Goal: Task Accomplishment & Management: Use online tool/utility

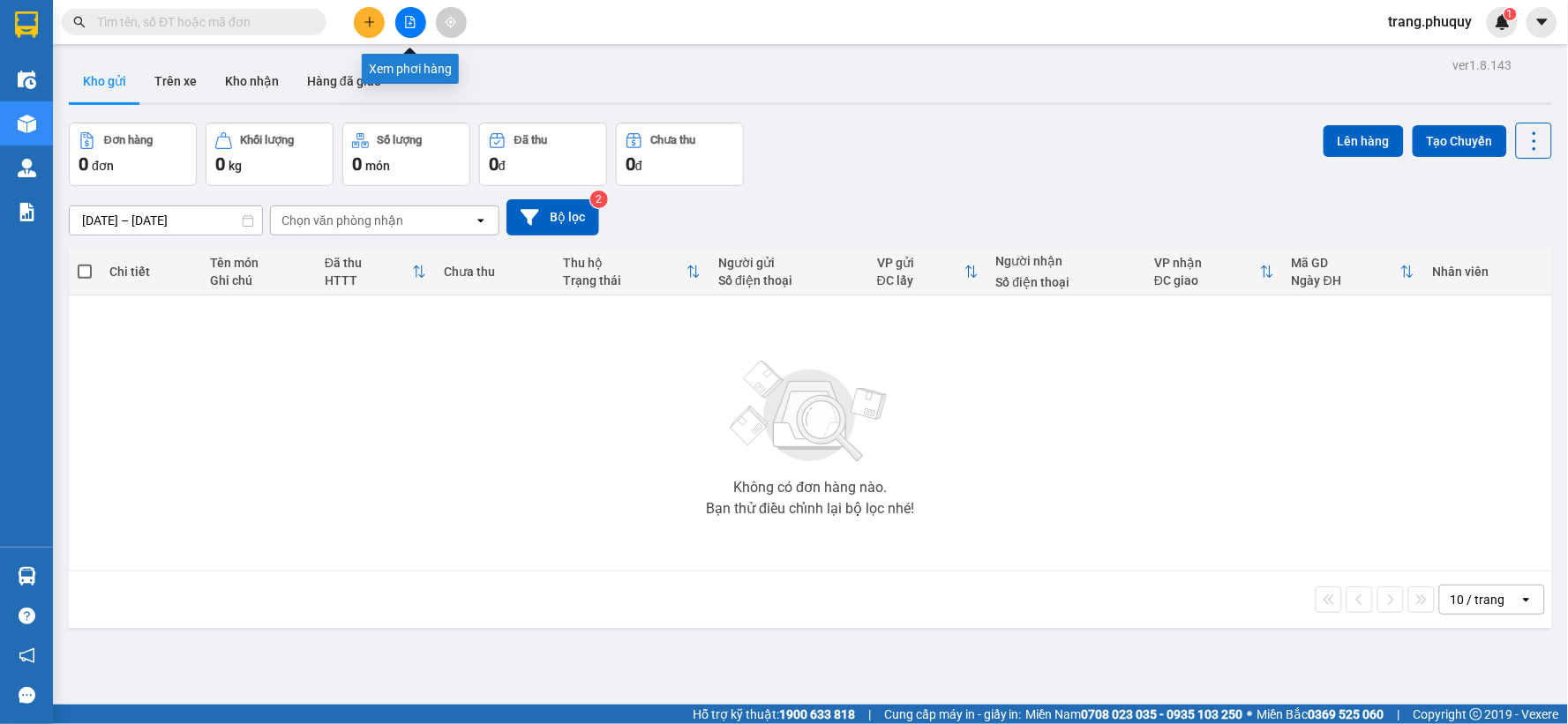
click at [409, 27] on icon "file-add" at bounding box center [410, 22] width 13 height 13
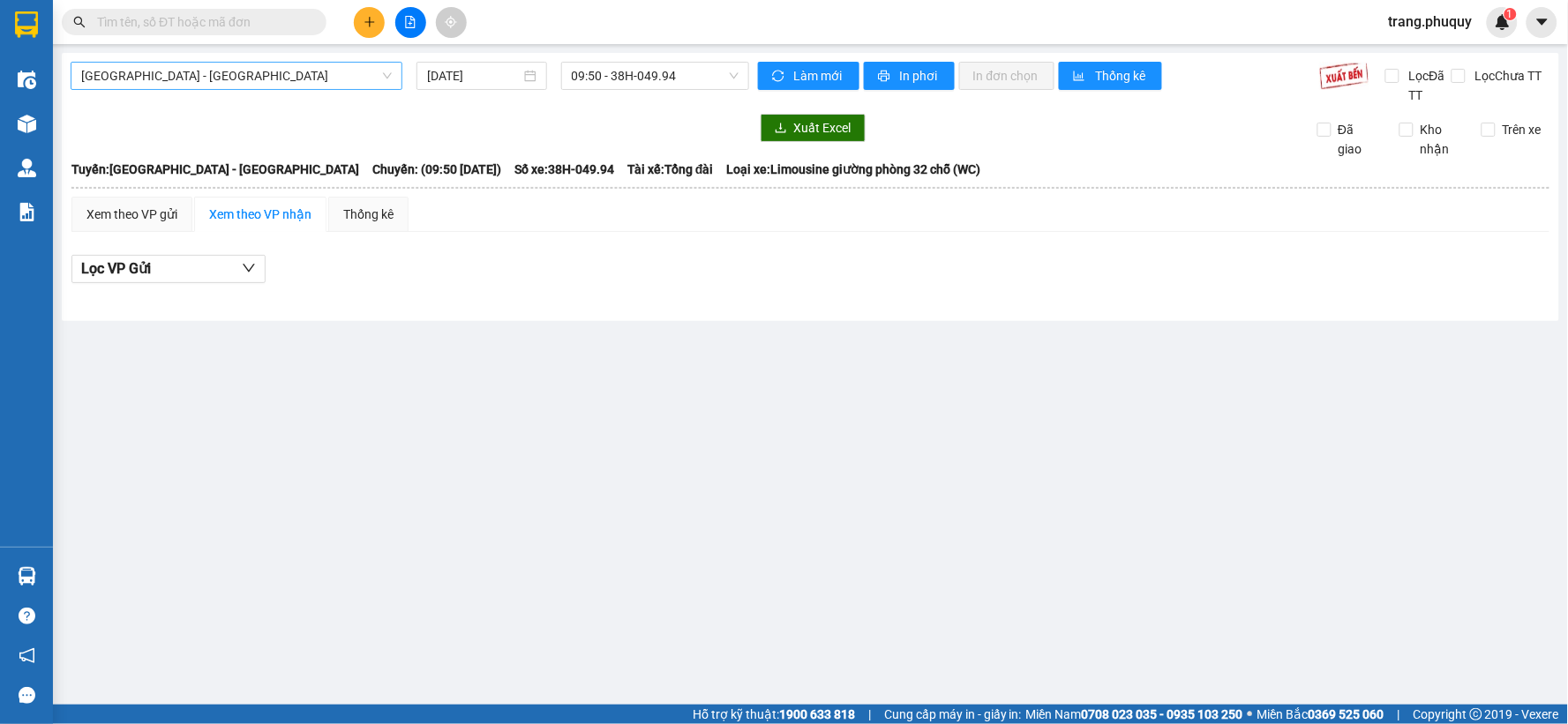
click at [169, 76] on span "[GEOGRAPHIC_DATA] - [GEOGRAPHIC_DATA]" at bounding box center [237, 76] width 310 height 27
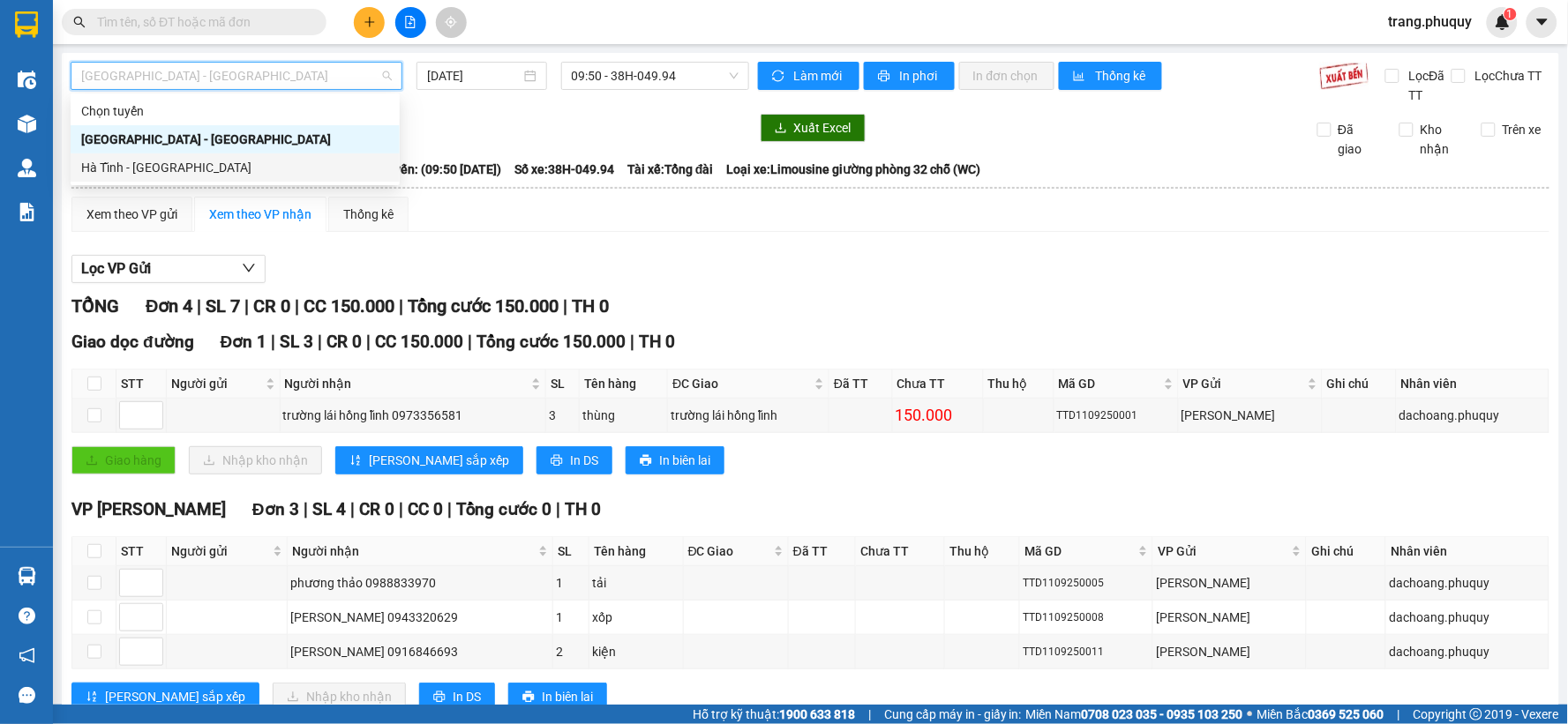
click at [143, 169] on div "Hà Tĩnh - [GEOGRAPHIC_DATA]" at bounding box center [235, 168] width 308 height 20
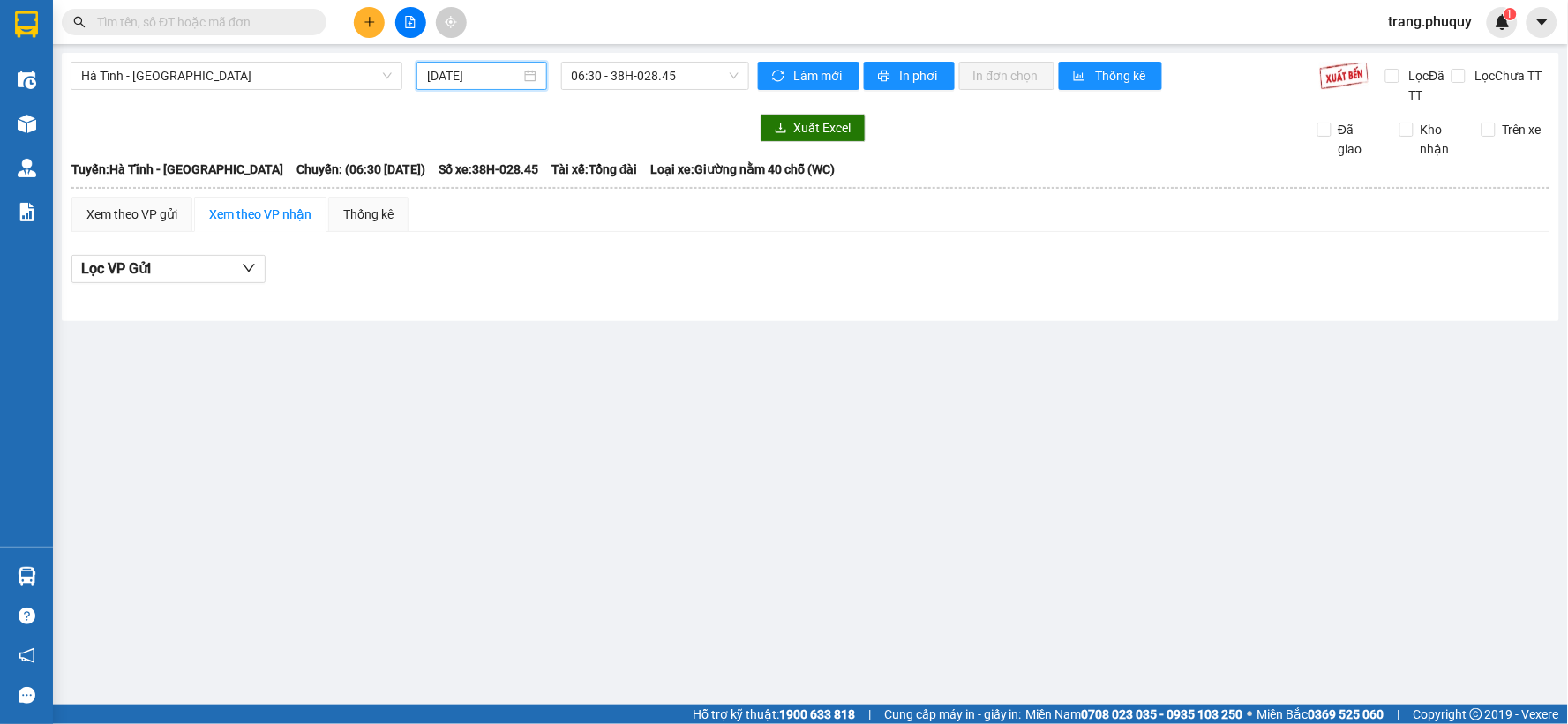
click at [482, 84] on input "[DATE]" at bounding box center [474, 76] width 92 height 20
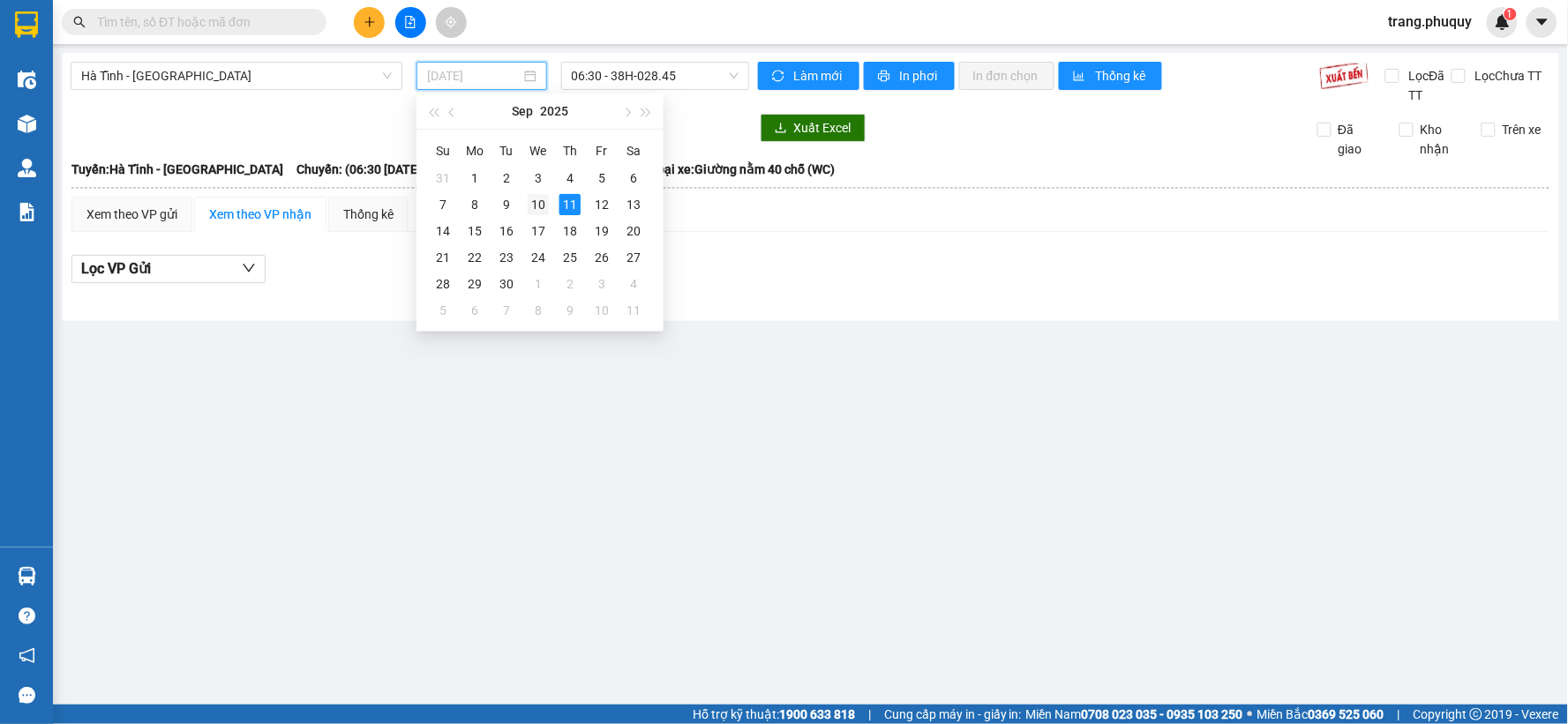
click at [532, 207] on div "10" at bounding box center [538, 205] width 22 height 22
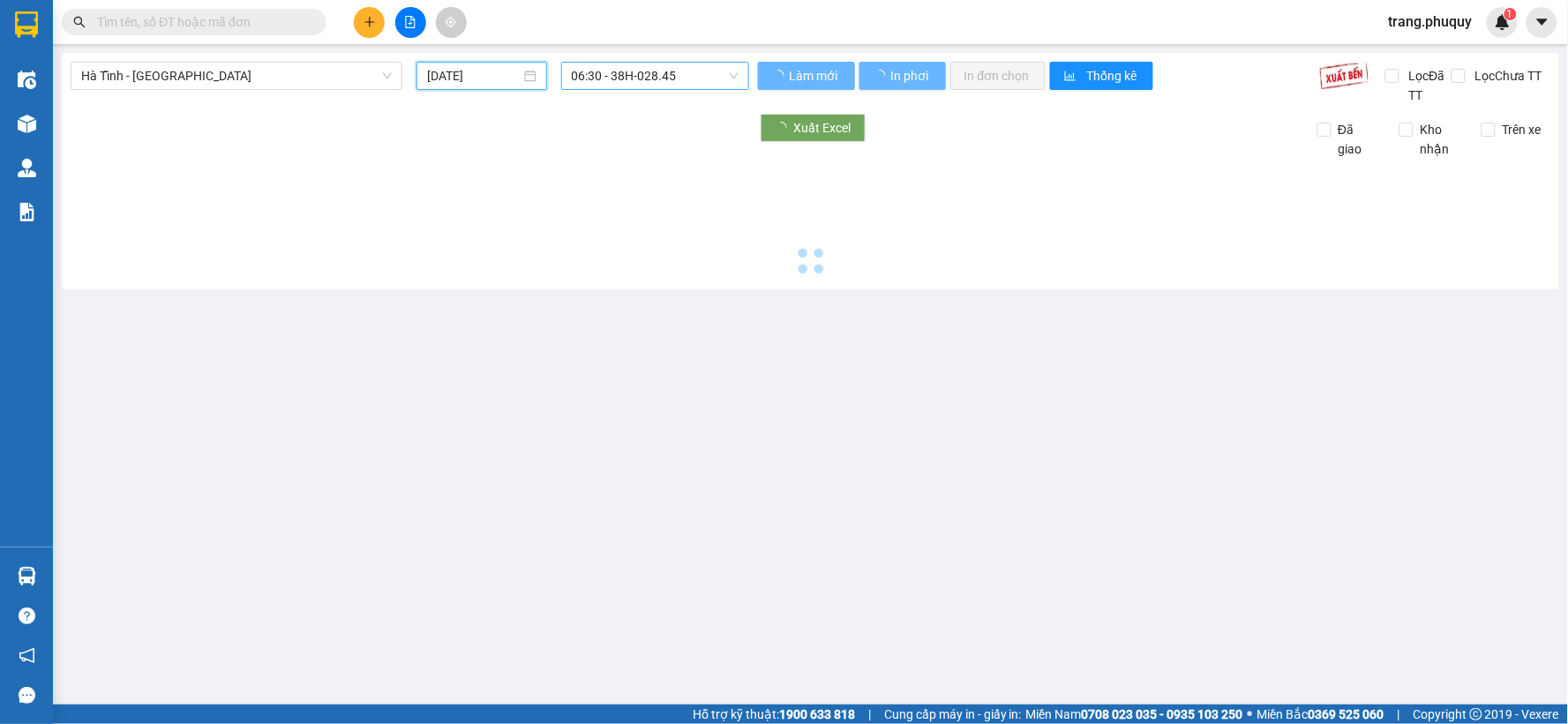
type input "[DATE]"
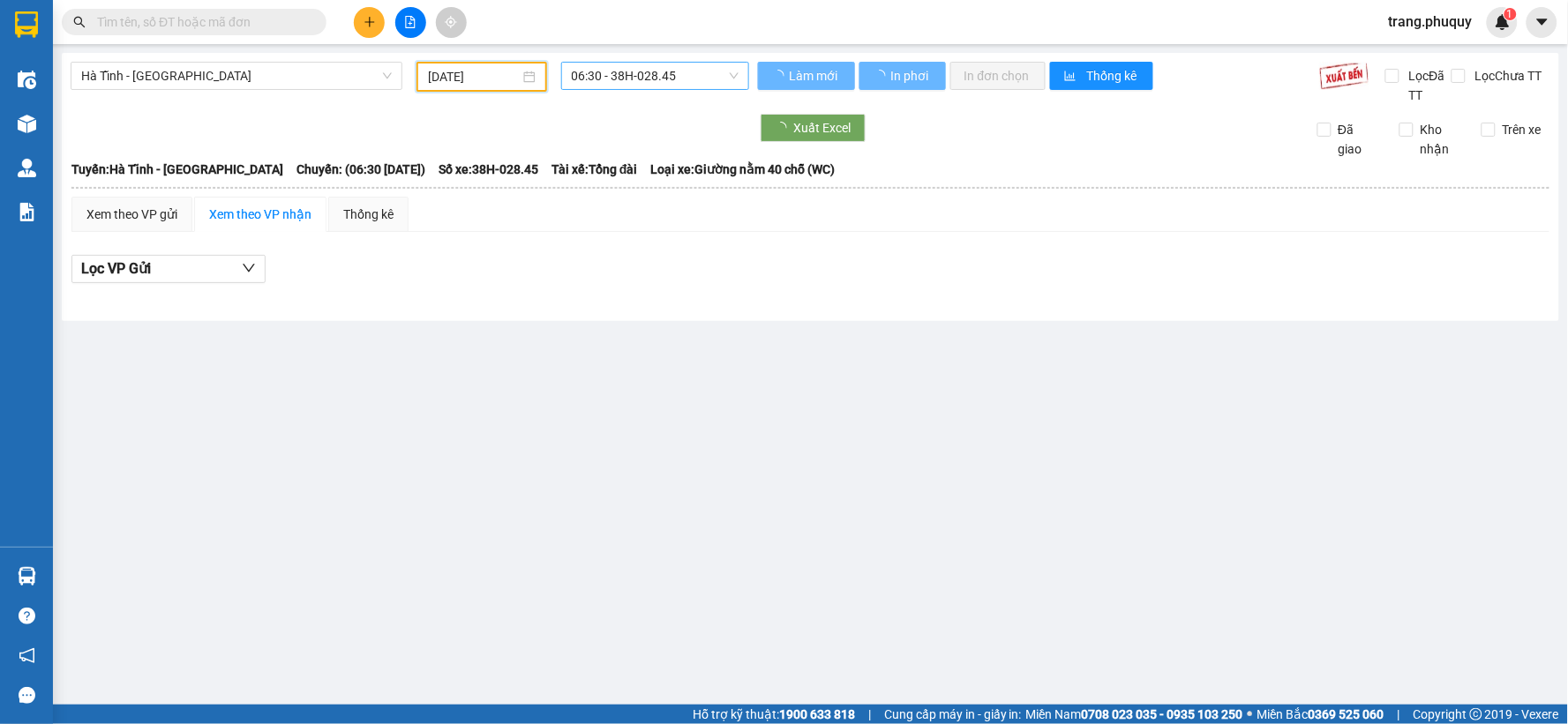
click at [682, 80] on span "06:30 - 38H-028.45" at bounding box center [655, 76] width 167 height 27
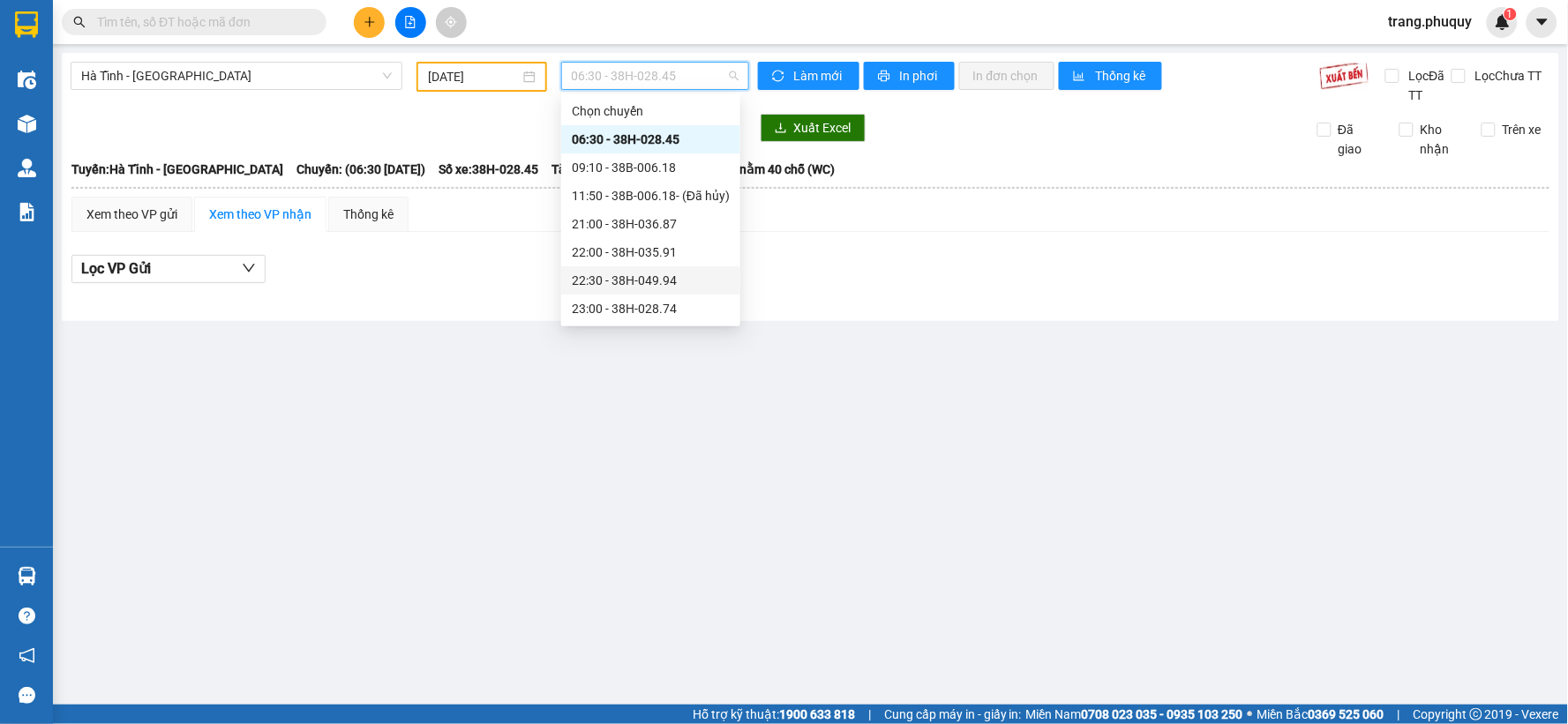
scroll to position [28, 0]
click at [630, 302] on div "23:01 - 38H-049.57" at bounding box center [650, 308] width 158 height 20
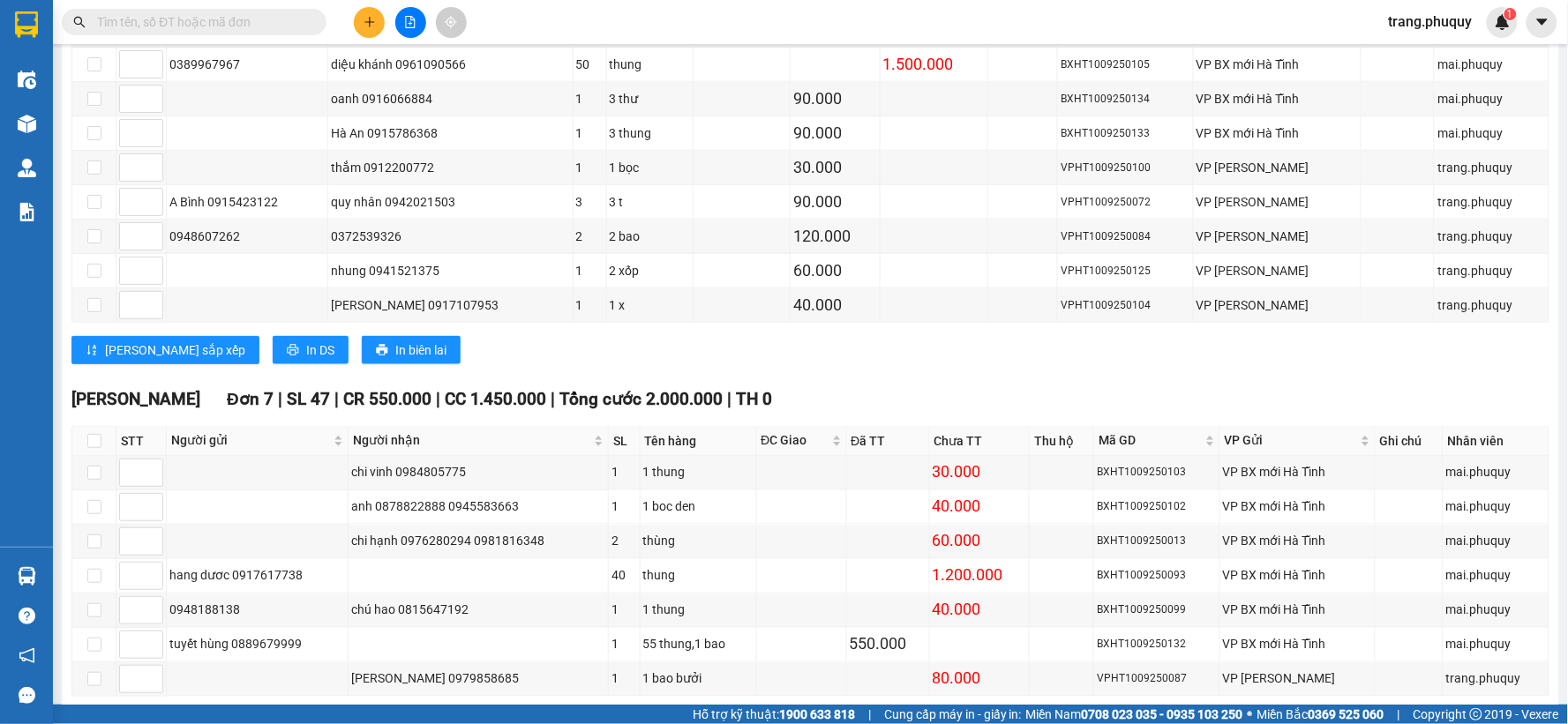
scroll to position [676, 0]
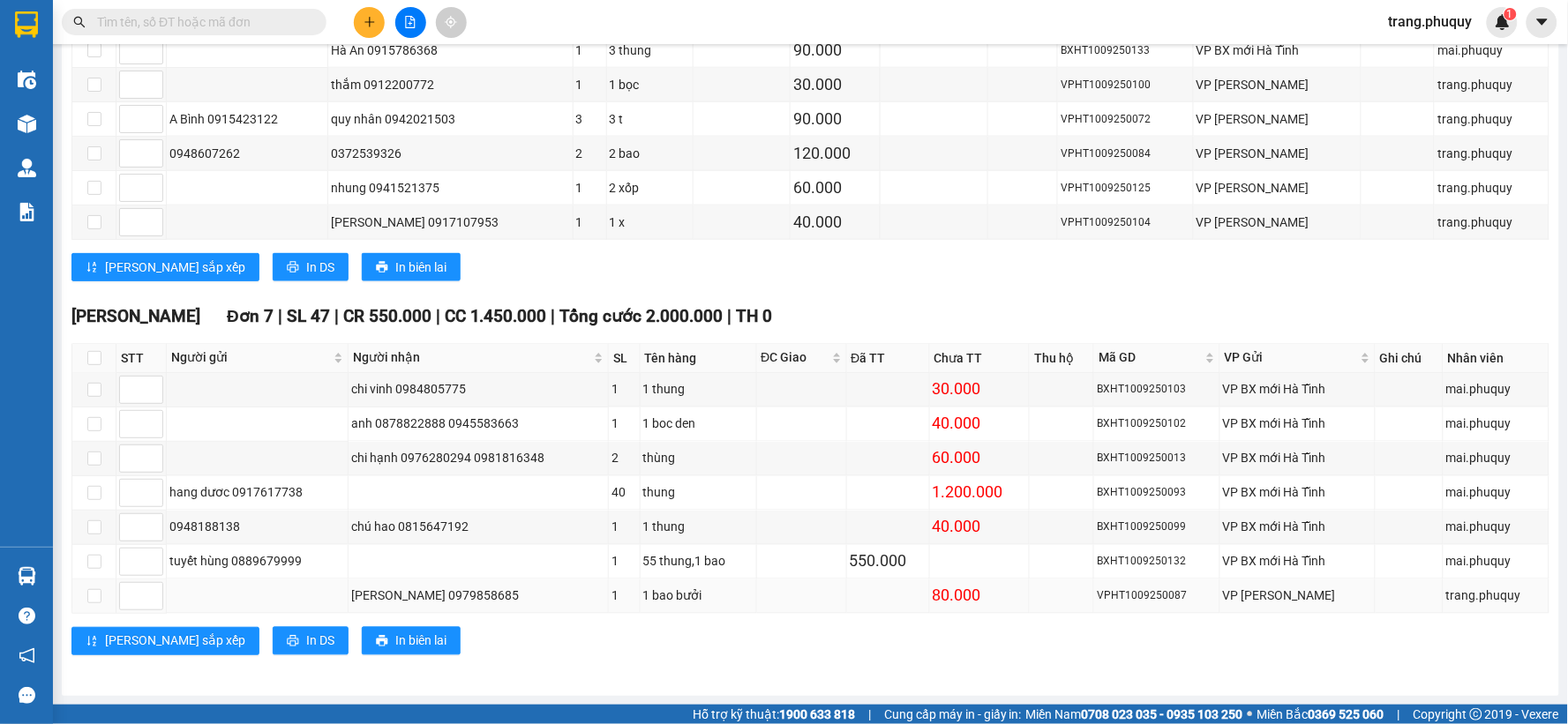
click at [472, 598] on div "[PERSON_NAME] 0979858685" at bounding box center [477, 596] width 254 height 20
copy div "0979858685"
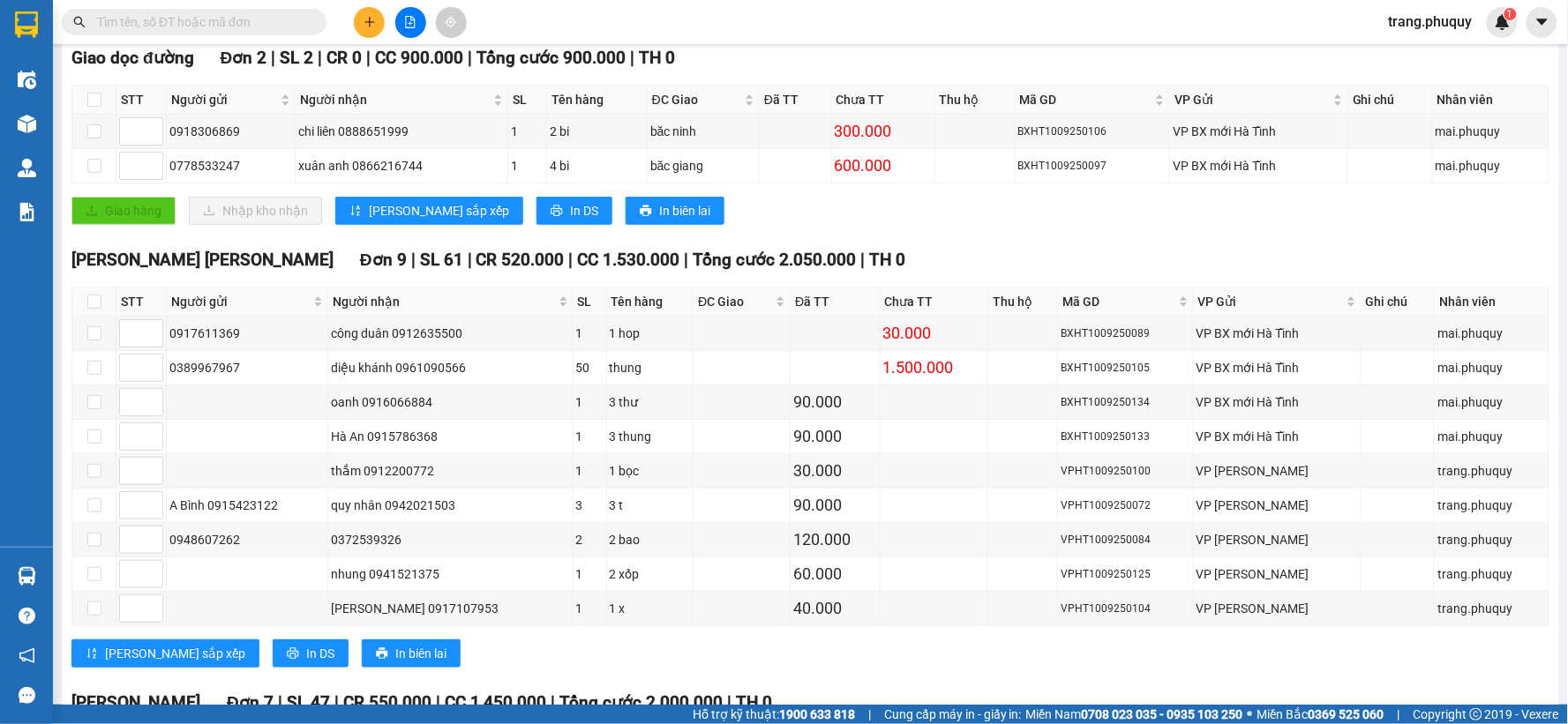
click at [253, 23] on input "text" at bounding box center [201, 23] width 208 height 20
paste input "0979858685"
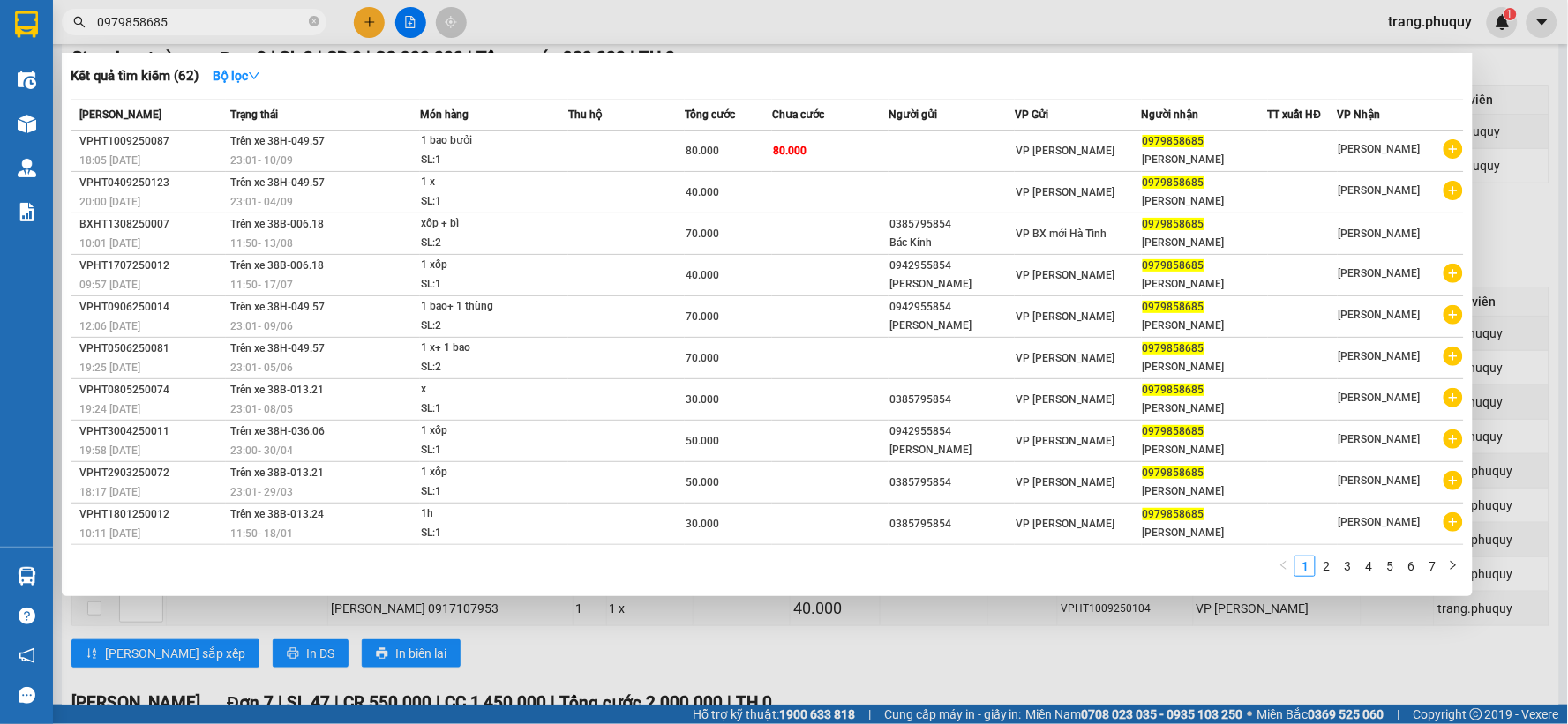
type input "0979858685"
click at [598, 36] on div at bounding box center [784, 362] width 1568 height 724
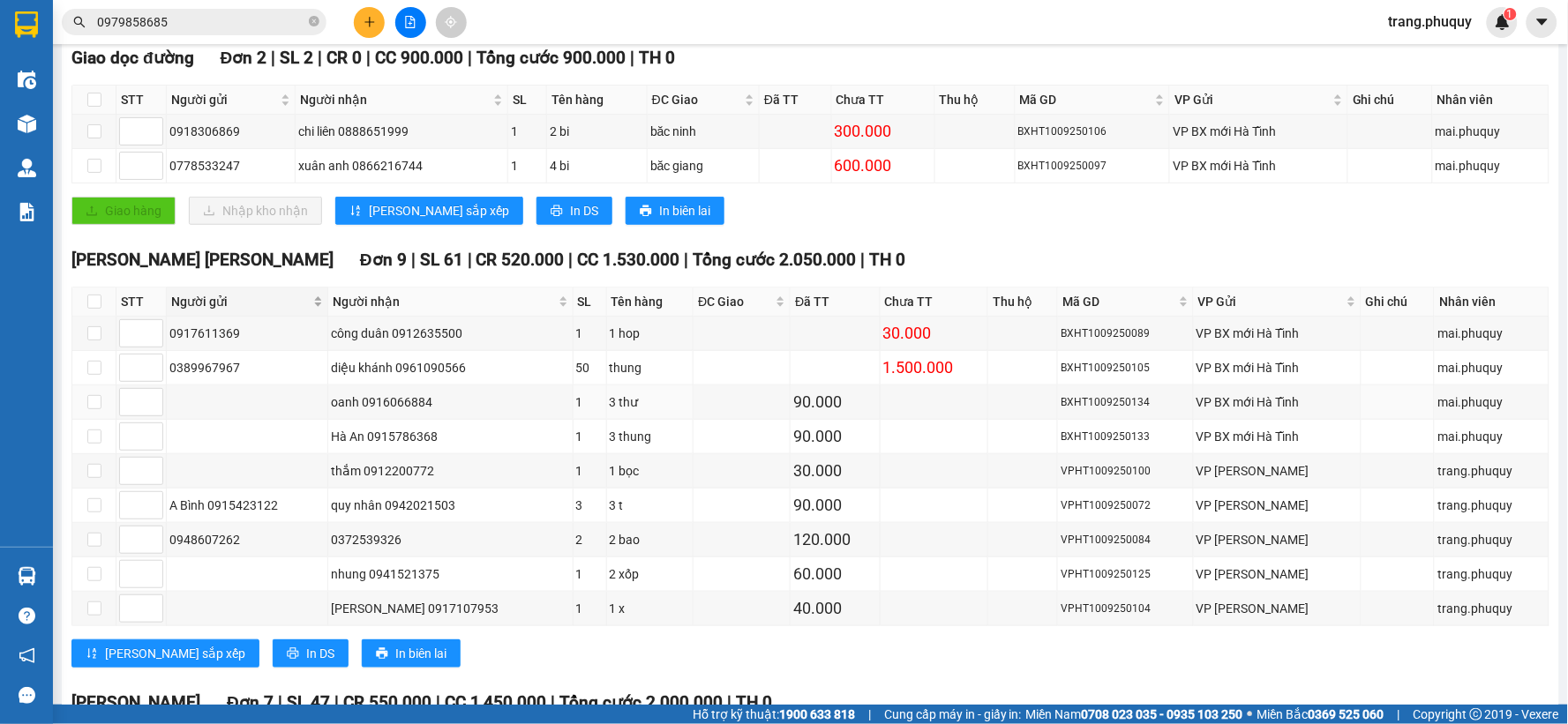
scroll to position [0, 0]
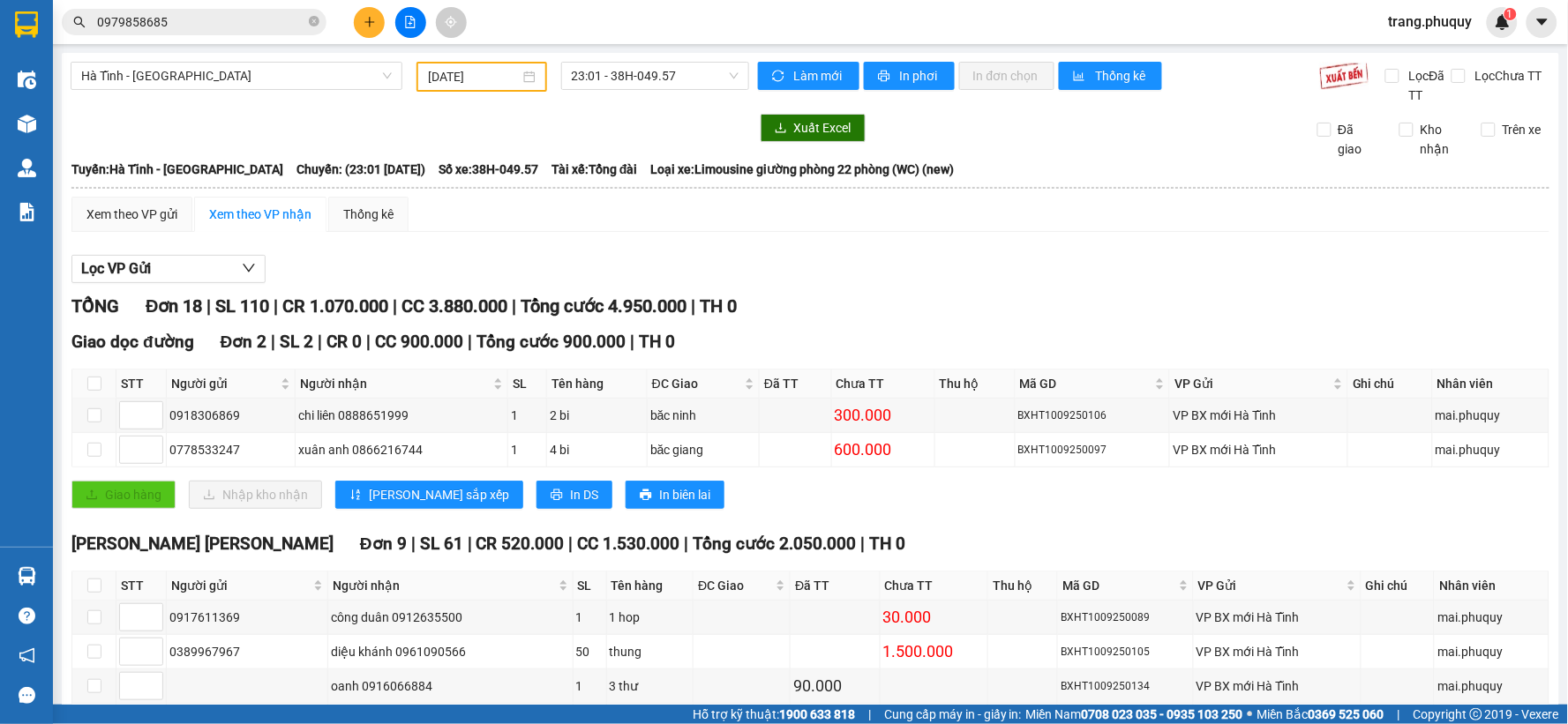
drag, startPoint x: 629, startPoint y: 98, endPoint x: 629, endPoint y: 74, distance: 24.0
click at [629, 90] on div "[GEOGRAPHIC_DATA] - [GEOGRAPHIC_DATA] [DATE] 23:01 - 38H-049.57" at bounding box center [410, 84] width 679 height 43
click at [629, 74] on span "23:01 - 38H-049.57" at bounding box center [655, 76] width 167 height 27
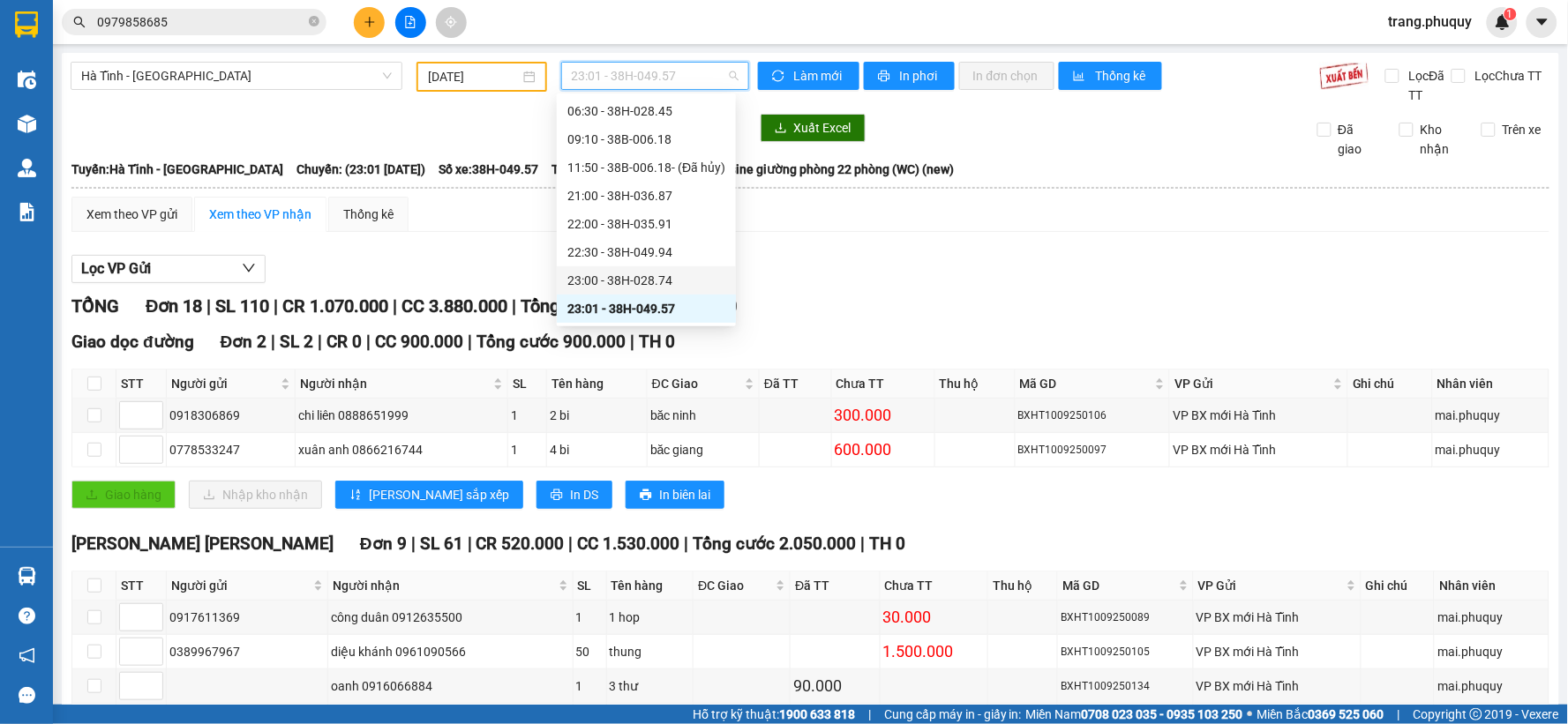
click at [639, 292] on div "23:00 - 38H-028.74" at bounding box center [646, 280] width 179 height 28
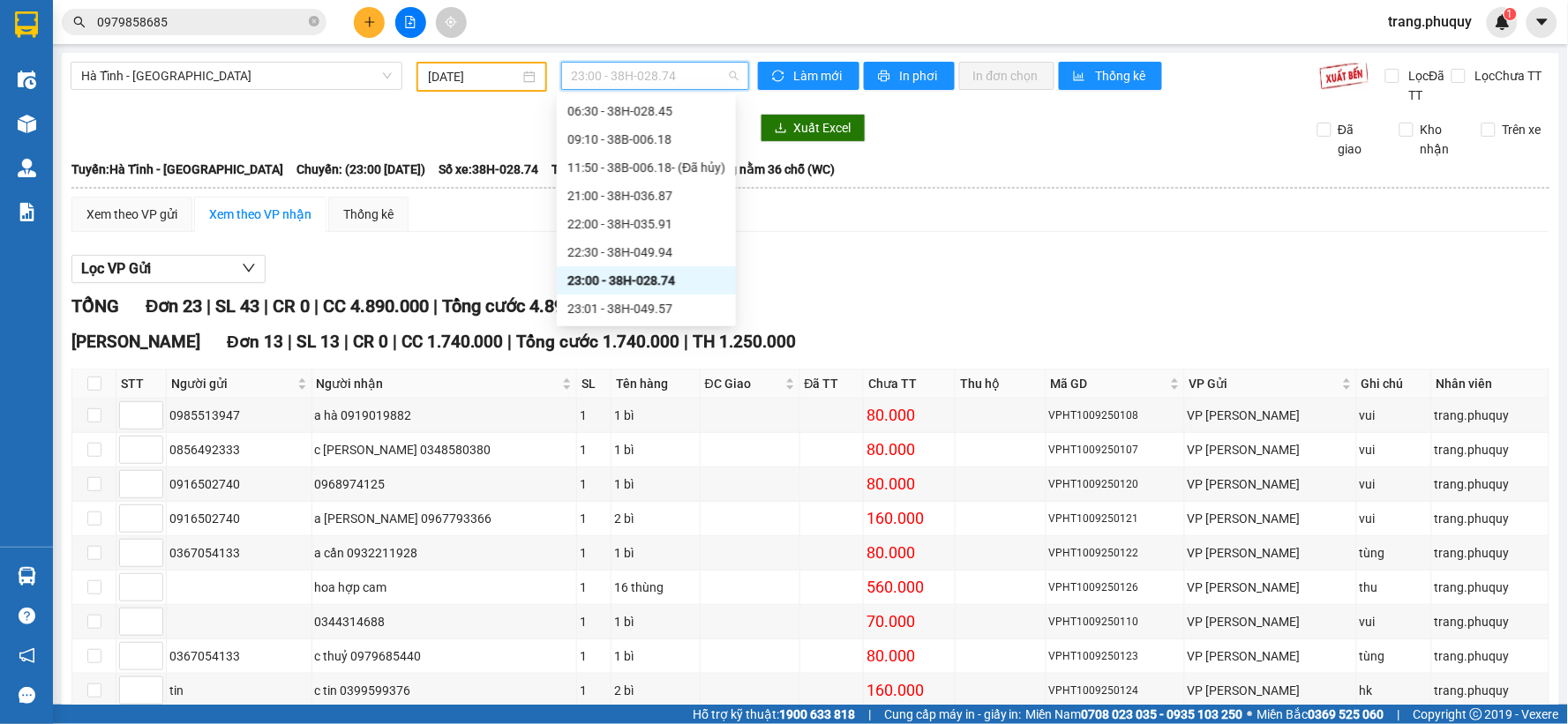
click at [647, 83] on span "23:00 - 38H-028.74" at bounding box center [655, 76] width 167 height 27
click at [630, 305] on div "23:01 - 38H-049.57" at bounding box center [645, 308] width 158 height 20
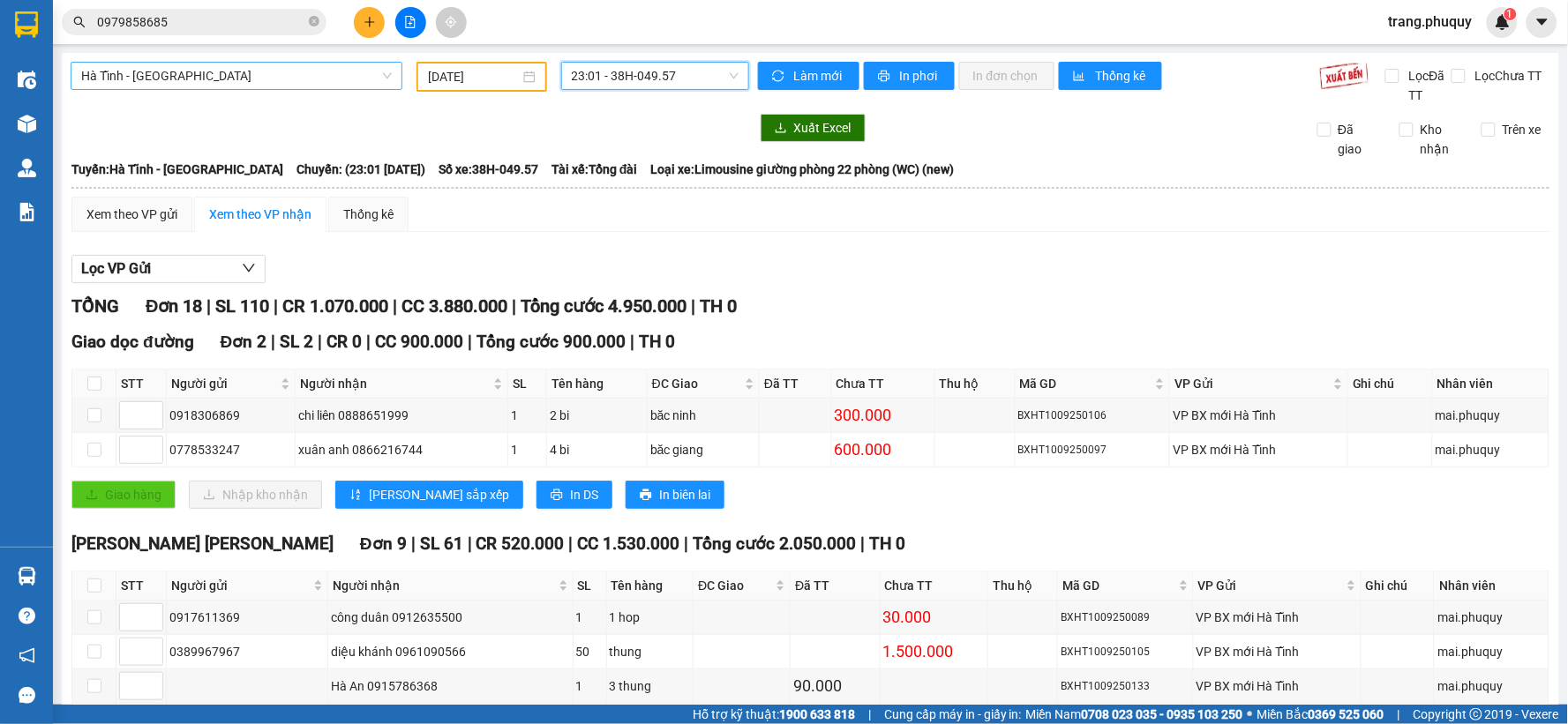
click at [243, 78] on span "Hà Tĩnh - [GEOGRAPHIC_DATA]" at bounding box center [237, 76] width 310 height 27
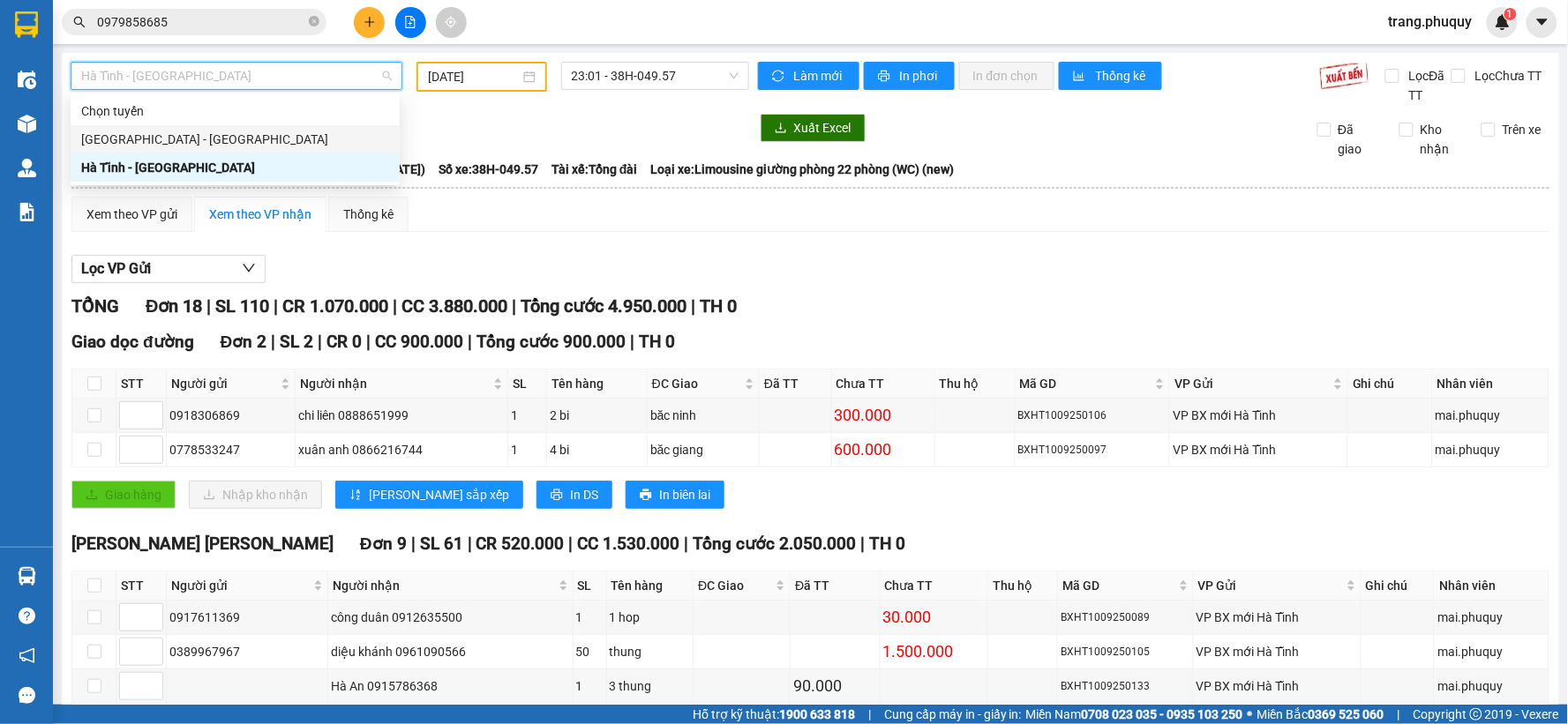
click at [140, 143] on div "[GEOGRAPHIC_DATA] - [GEOGRAPHIC_DATA]" at bounding box center [235, 139] width 308 height 20
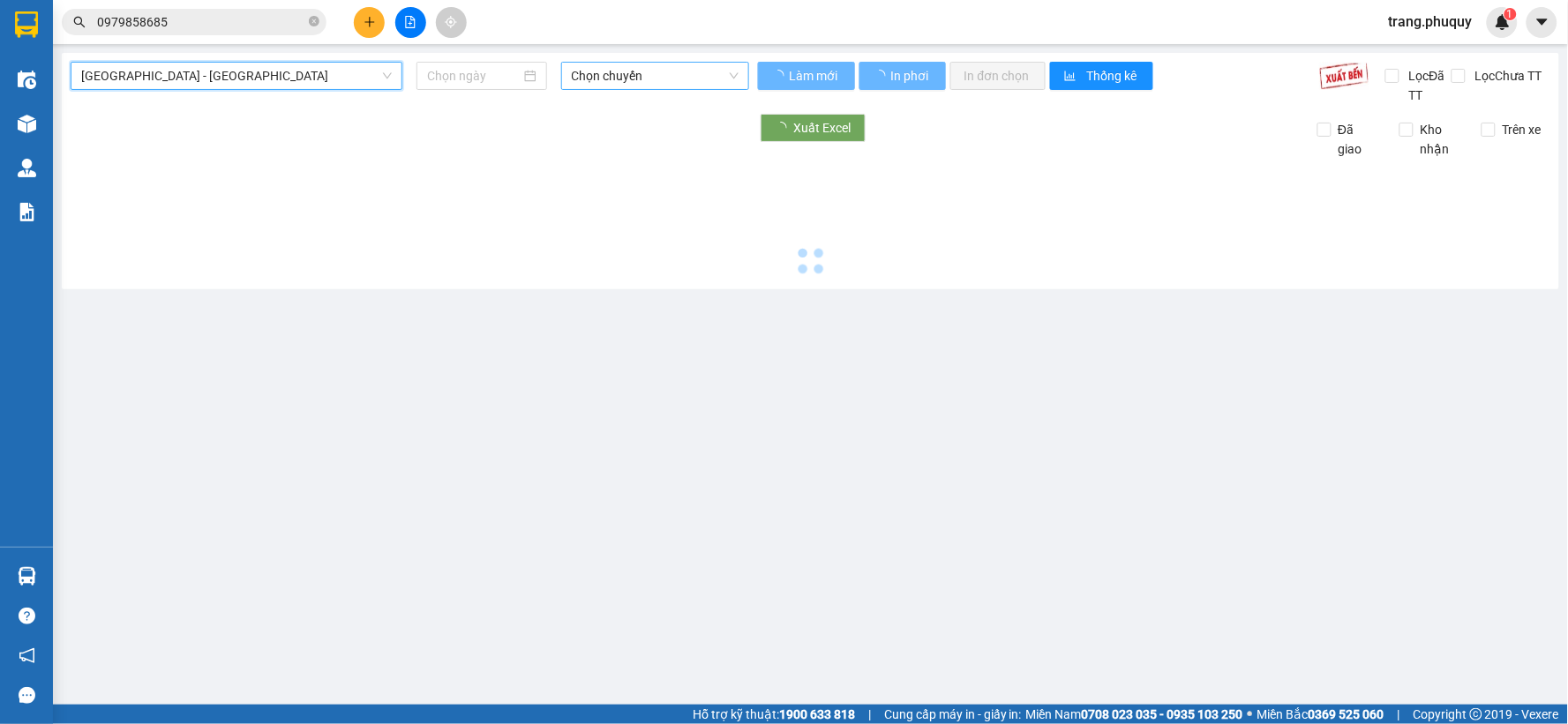
type input "[DATE]"
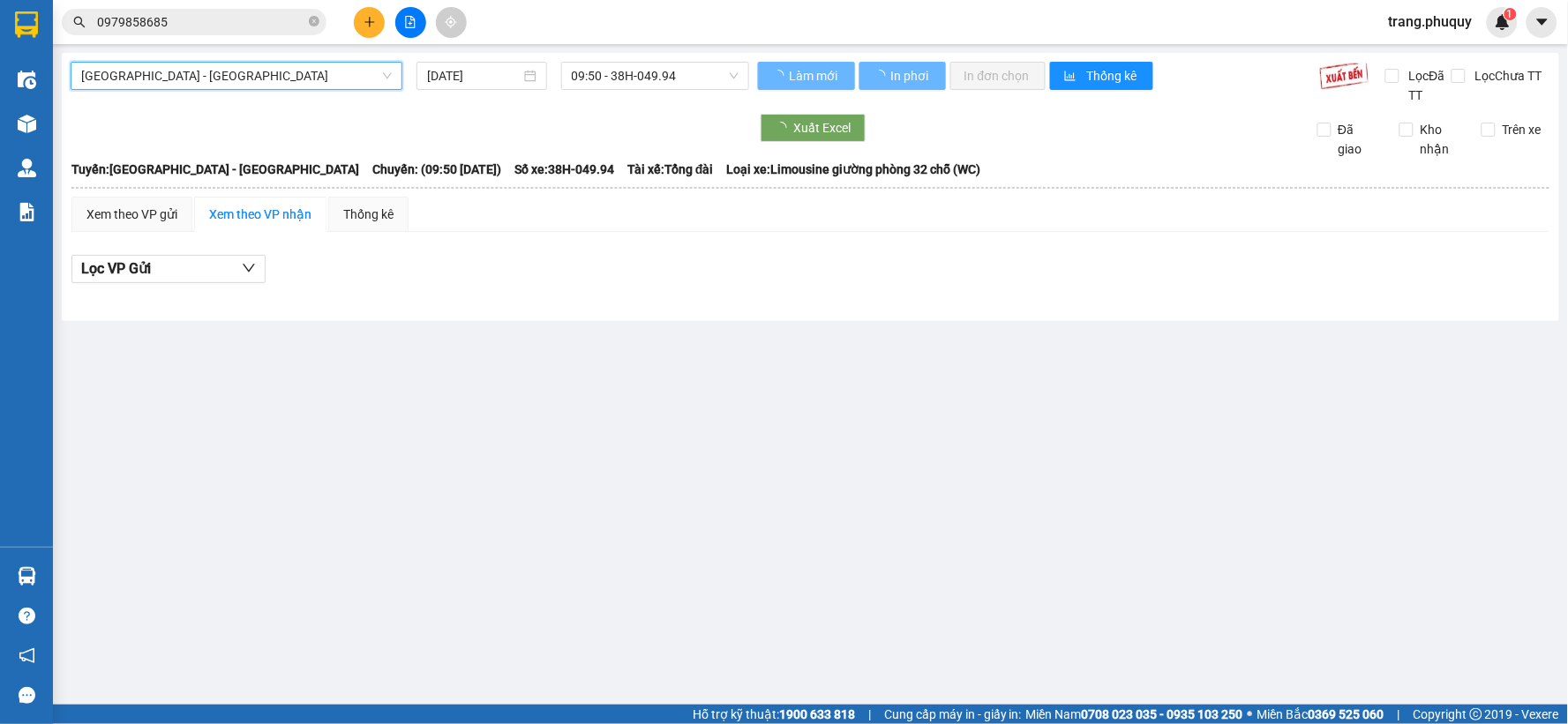
click at [636, 84] on span "09:50 - 38H-049.94" at bounding box center [655, 76] width 167 height 27
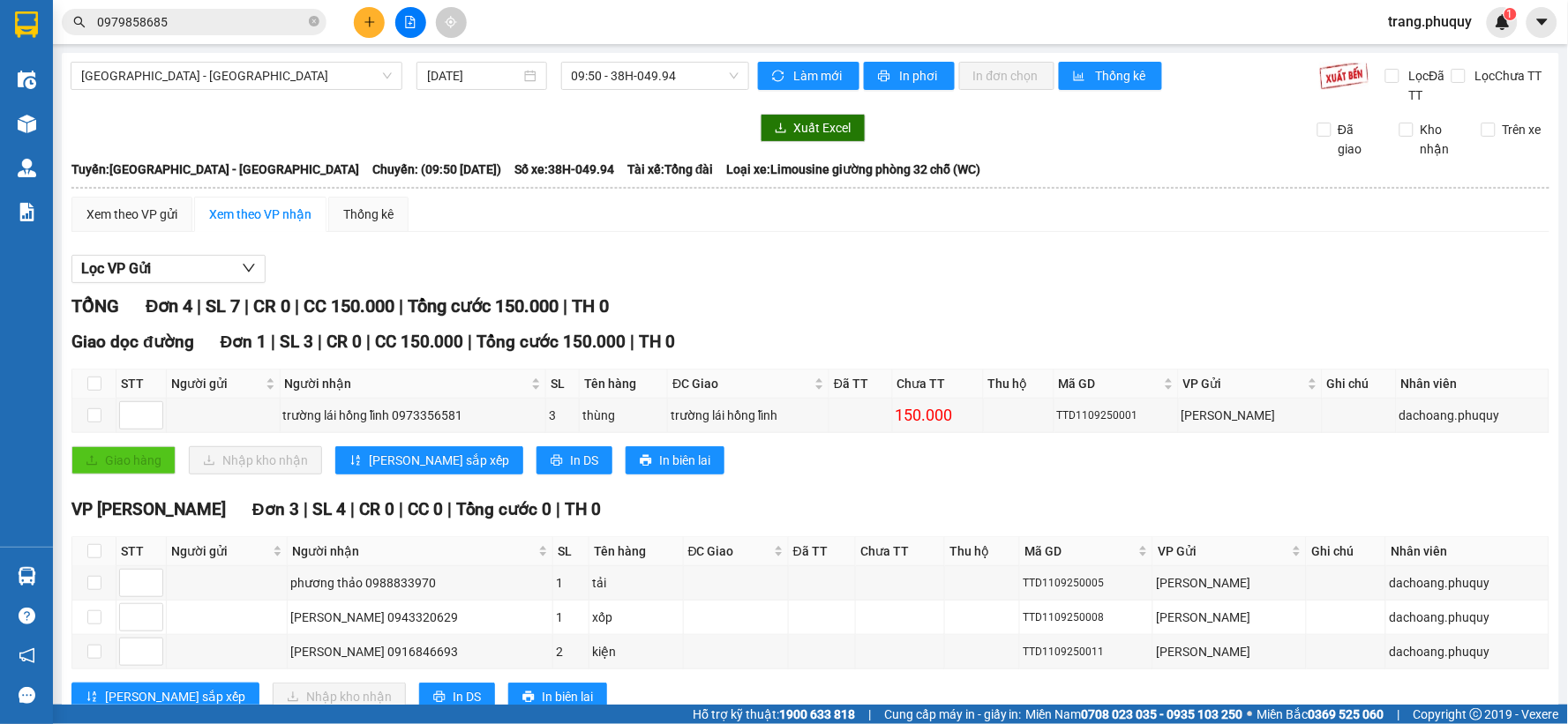
click at [1092, 265] on div "Lọc VP Gửi" at bounding box center [811, 270] width 1478 height 29
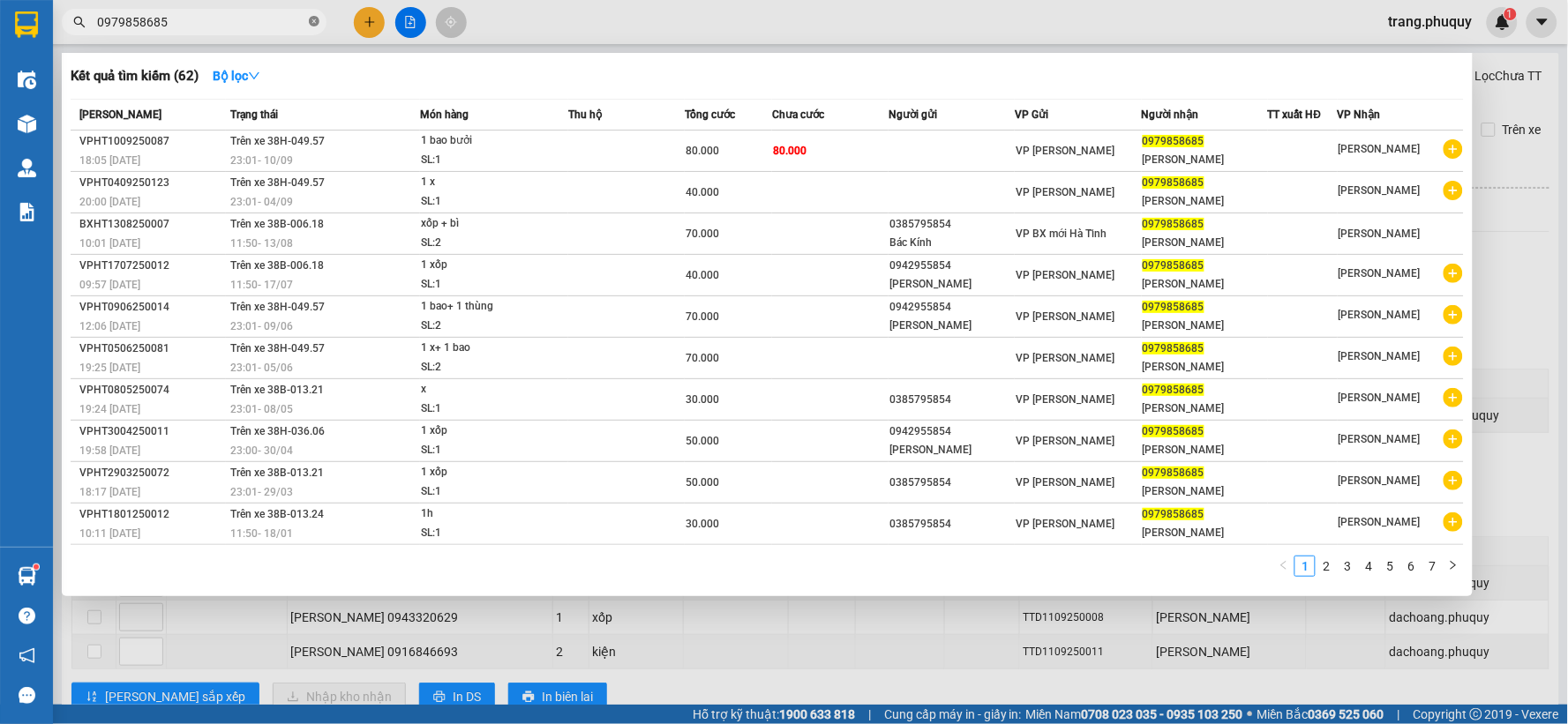
click at [315, 24] on icon "close-circle" at bounding box center [313, 21] width 11 height 11
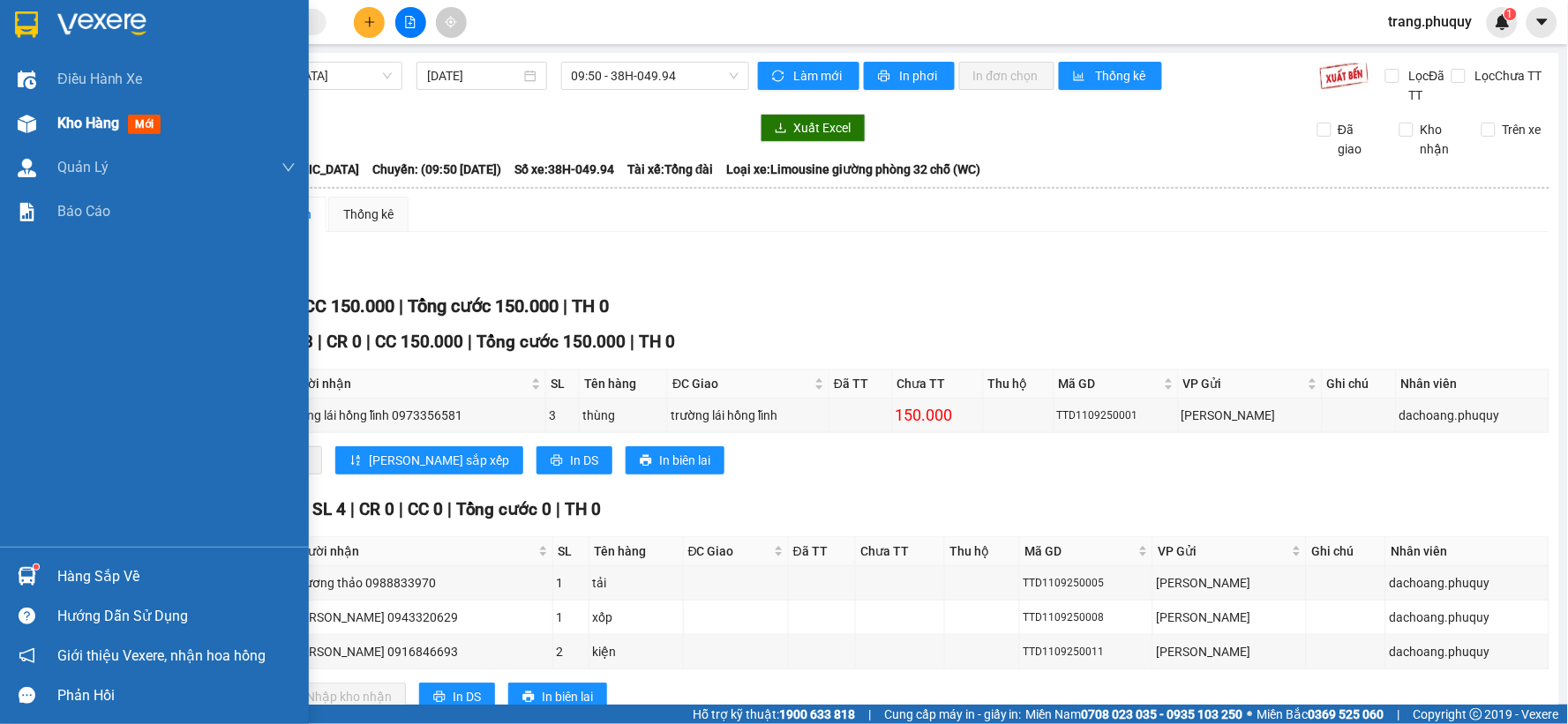
click at [23, 135] on div at bounding box center [27, 123] width 30 height 30
